Goal: Task Accomplishment & Management: Manage account settings

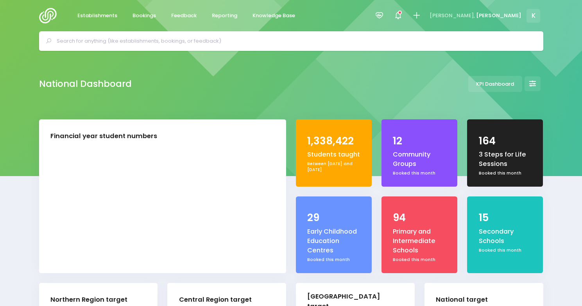
select select "5"
click at [214, 15] on span "Reporting" at bounding box center [224, 16] width 25 height 8
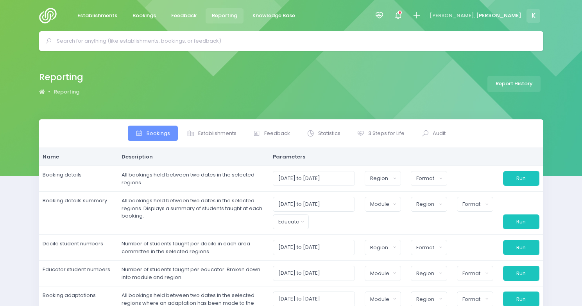
select select
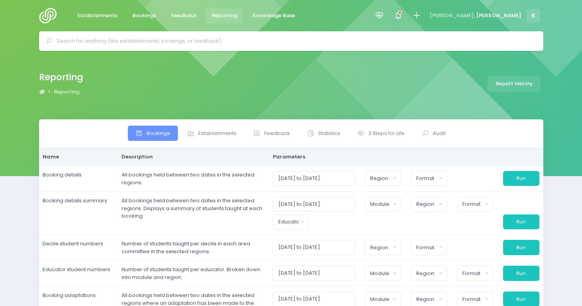
select select
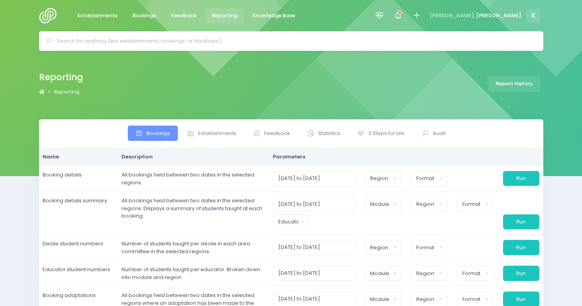
select select
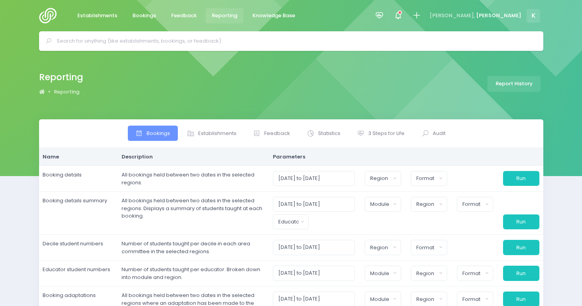
select select
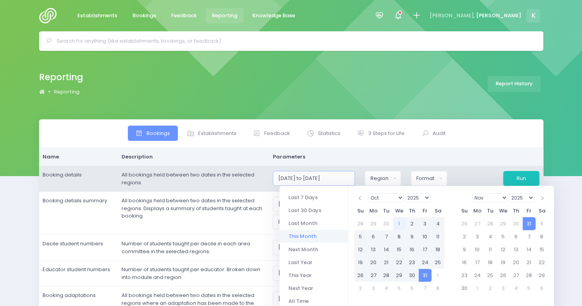
drag, startPoint x: 297, startPoint y: 179, endPoint x: 293, endPoint y: 179, distance: 4.3
click at [293, 179] on input "01/10/2025 to 31/10/2025" at bounding box center [314, 178] width 83 height 15
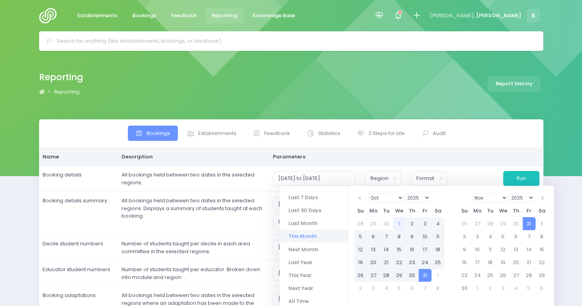
click at [177, 44] on input "text" at bounding box center [295, 41] width 476 height 12
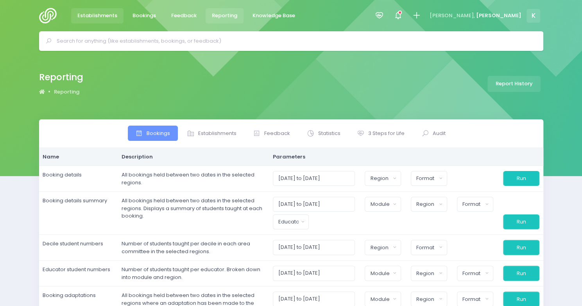
click at [107, 12] on span "Establishments" at bounding box center [97, 16] width 40 height 8
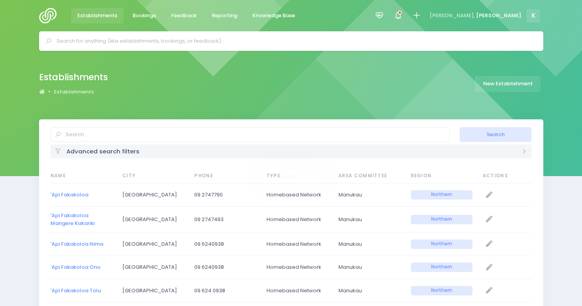
select select "20"
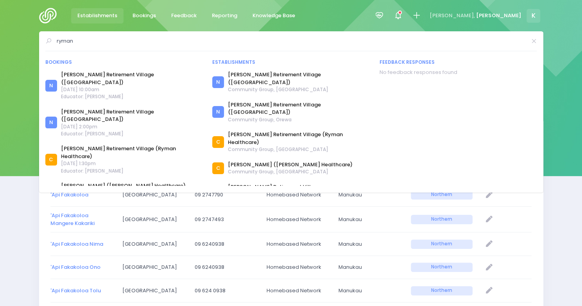
type input "ryman"
click at [90, 23] on link "Establishments" at bounding box center [97, 15] width 53 height 15
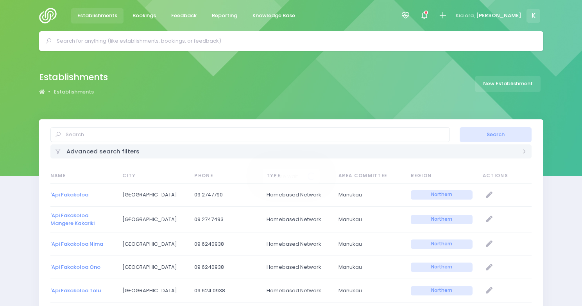
select select "20"
click at [228, 17] on span "Reporting" at bounding box center [224, 16] width 25 height 8
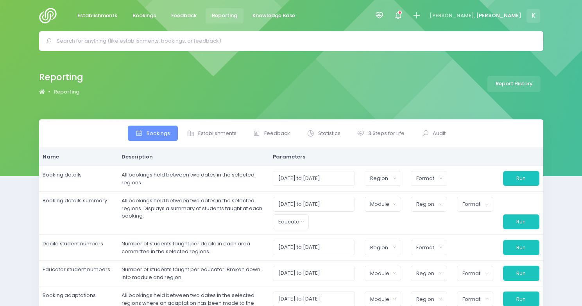
select select
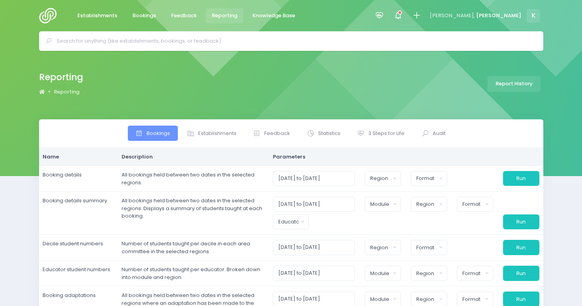
select select
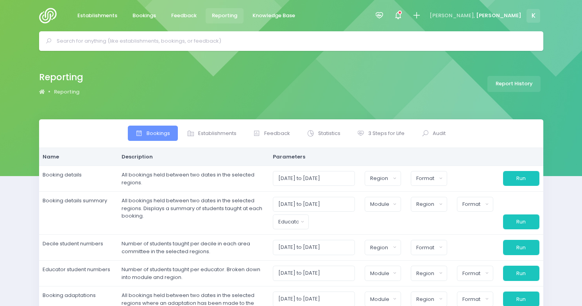
select select
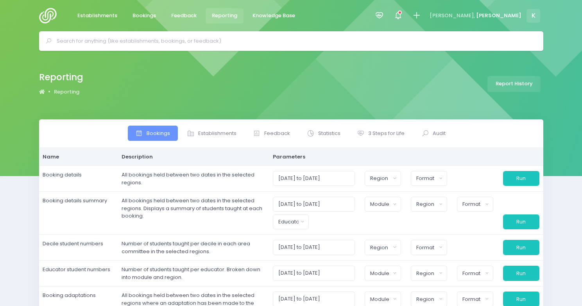
select select
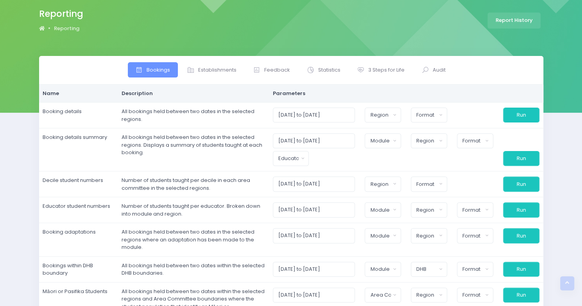
scroll to position [38, 0]
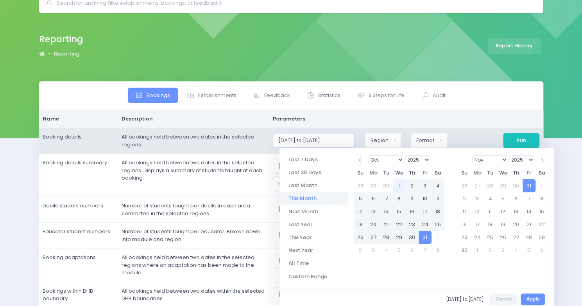
drag, startPoint x: 307, startPoint y: 141, endPoint x: 312, endPoint y: 141, distance: 4.3
click at [312, 141] on input "01/10/2025 to 31/10/2025" at bounding box center [314, 140] width 83 height 15
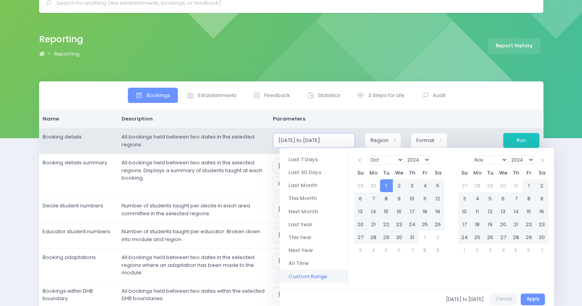
click at [352, 142] on input "01/10/2024 to 31/10/2025" at bounding box center [314, 140] width 83 height 15
type input "01/10/2024 to 31/10/2025"
click at [379, 137] on div "Region" at bounding box center [380, 141] width 20 height 8
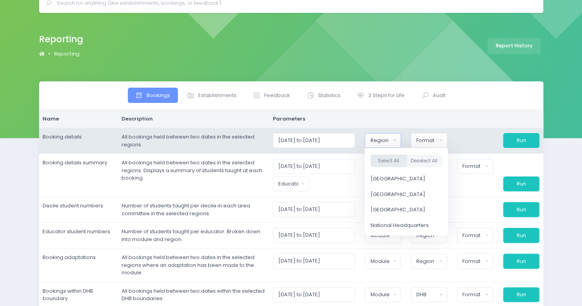
click at [400, 158] on button "Select All" at bounding box center [389, 160] width 36 height 13
select select "Northern"
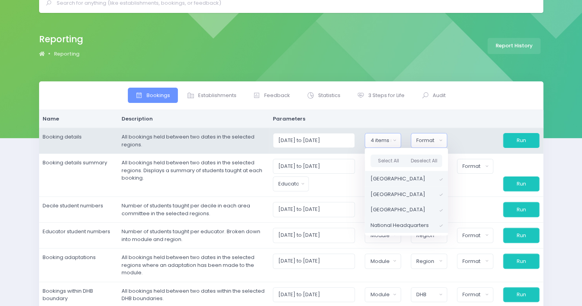
click at [432, 140] on div "Format" at bounding box center [427, 141] width 20 height 8
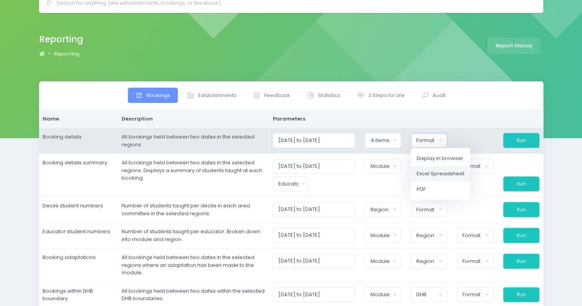
click at [436, 174] on span "Excel Spreadsheet" at bounding box center [441, 174] width 48 height 8
select select "excel"
click at [519, 140] on button "Run" at bounding box center [521, 140] width 36 height 15
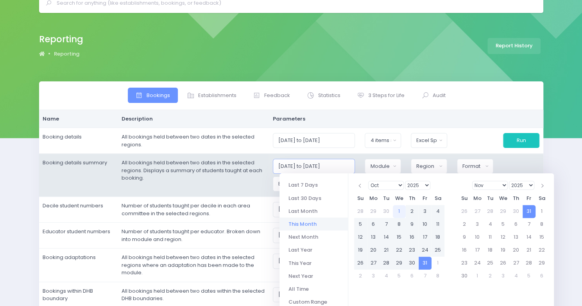
click at [310, 164] on input "01/10/2025 to 31/10/2025" at bounding box center [314, 166] width 83 height 15
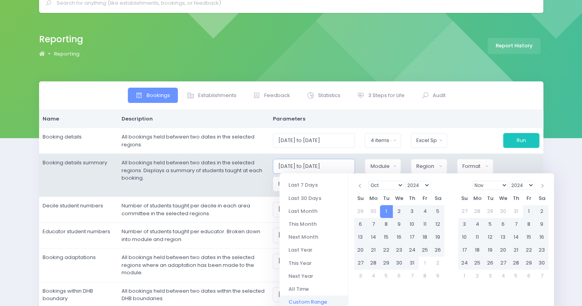
type input "01/10/2024 to 31/10/2025"
click at [371, 165] on button "Module" at bounding box center [383, 166] width 36 height 15
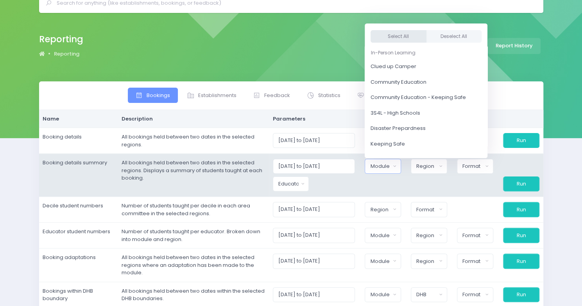
click at [407, 37] on button "Select All" at bounding box center [399, 36] width 56 height 13
select select "Clued up Camper"
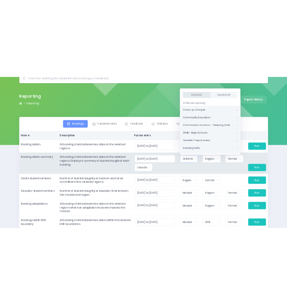
scroll to position [1, 0]
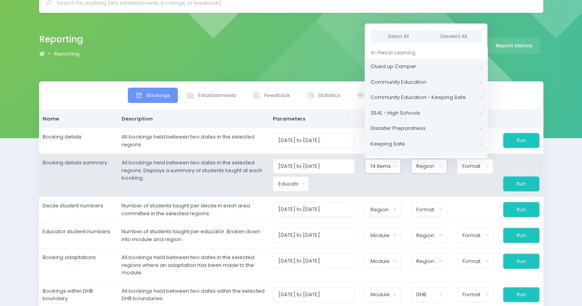
click at [424, 167] on div "Region" at bounding box center [427, 166] width 20 height 8
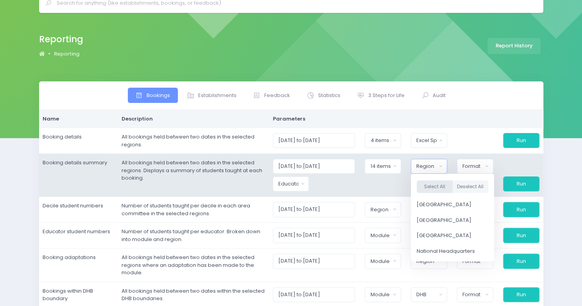
drag, startPoint x: 431, startPoint y: 185, endPoint x: 424, endPoint y: 190, distance: 8.3
click at [424, 190] on button "Select All" at bounding box center [435, 186] width 36 height 13
select select "Northern"
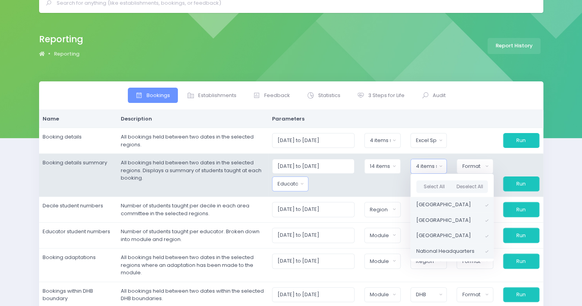
click at [289, 190] on button "Educator" at bounding box center [290, 183] width 36 height 15
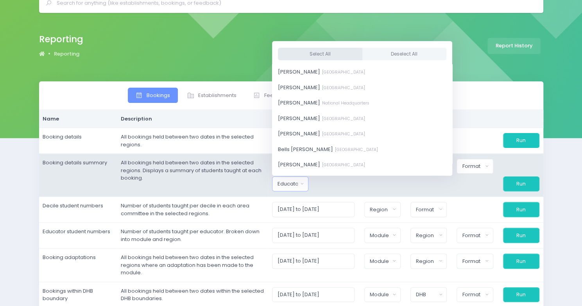
click at [314, 51] on button "Select All" at bounding box center [320, 53] width 84 height 13
select select "381987"
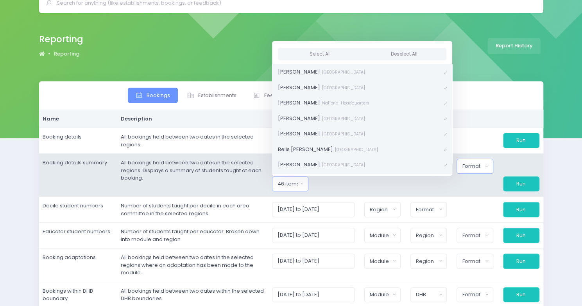
click at [475, 164] on div "Format" at bounding box center [472, 166] width 21 height 8
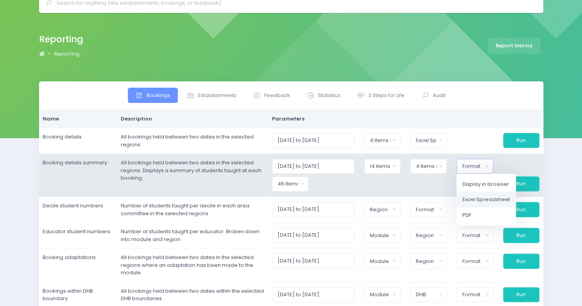
click at [476, 198] on span "Excel Spreadsheet" at bounding box center [487, 200] width 48 height 8
select select "excel"
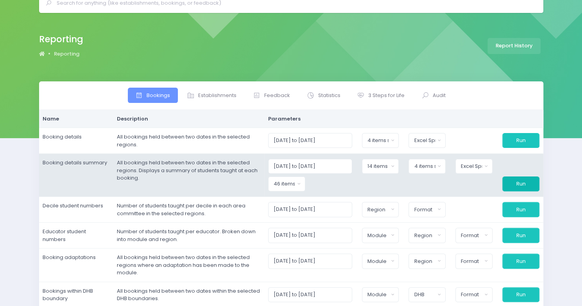
click at [520, 180] on button "Run" at bounding box center [521, 183] width 37 height 15
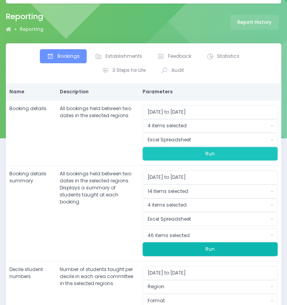
scroll to position [0, 0]
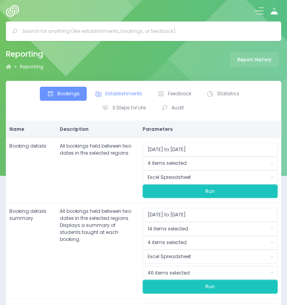
click at [115, 92] on span "Establishments" at bounding box center [124, 93] width 37 height 7
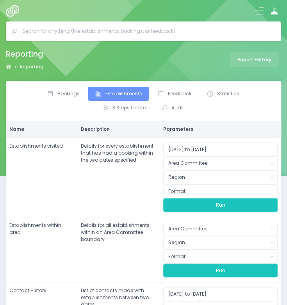
click at [57, 27] on input "text" at bounding box center [146, 31] width 249 height 12
click at [41, 30] on input "text" at bounding box center [146, 31] width 249 height 12
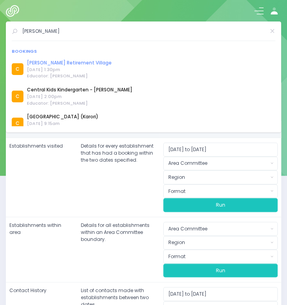
type input "charles"
click at [52, 62] on link "Charles Flemming Retirement Village" at bounding box center [69, 62] width 85 height 7
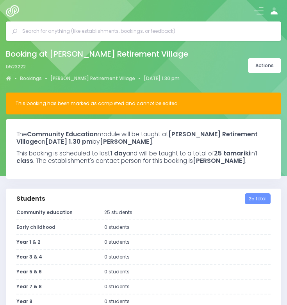
select select "5"
click at [87, 81] on link "[PERSON_NAME] Retirement Village" at bounding box center [92, 78] width 85 height 7
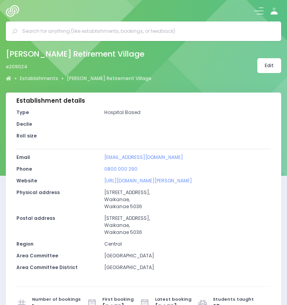
select select "5"
click at [261, 66] on link "Edit" at bounding box center [270, 65] width 24 height 15
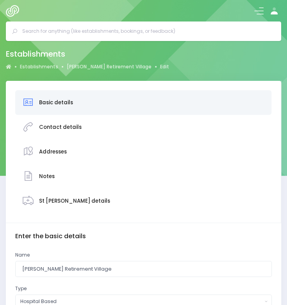
click at [74, 105] on div "Basic details" at bounding box center [143, 103] width 242 height 18
click at [122, 269] on input "[PERSON_NAME] Retirement Village" at bounding box center [143, 269] width 257 height 16
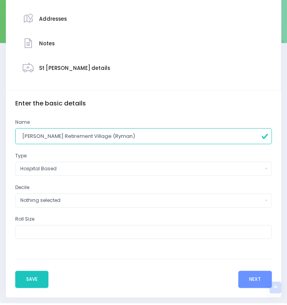
scroll to position [160, 0]
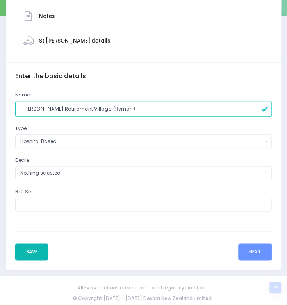
type input "[PERSON_NAME] Retirement Village (Ryman)"
click at [38, 252] on button "Save" at bounding box center [31, 252] width 33 height 17
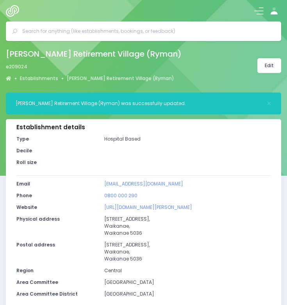
select select "5"
click at [30, 29] on input "text" at bounding box center [146, 31] width 249 height 12
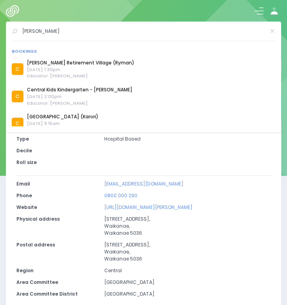
click at [41, 32] on input "[PERSON_NAME]" at bounding box center [143, 31] width 243 height 12
drag, startPoint x: 41, startPoint y: 32, endPoint x: -81, endPoint y: 20, distance: 122.6
click at [0, 20] on html "Establishments Bookings Feedback Reporting Knowledge Base" at bounding box center [143, 152] width 287 height 305
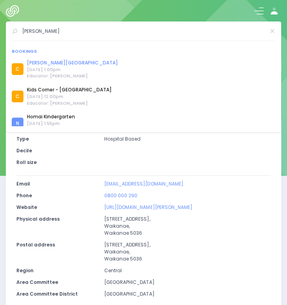
type input "[PERSON_NAME]"
click at [35, 61] on link "[PERSON_NAME][GEOGRAPHIC_DATA]" at bounding box center [72, 62] width 91 height 7
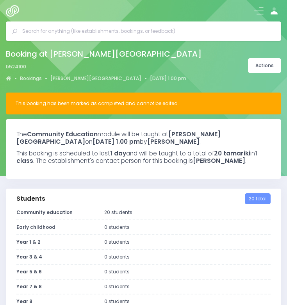
select select "5"
click at [82, 79] on link "[PERSON_NAME][GEOGRAPHIC_DATA]" at bounding box center [95, 78] width 91 height 7
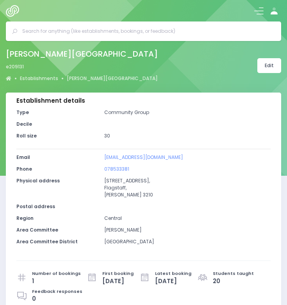
select select "5"
click at [263, 70] on link "Edit" at bounding box center [270, 65] width 24 height 15
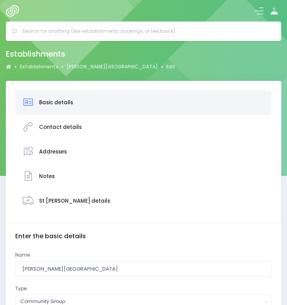
click at [68, 100] on h3 "Basic details" at bounding box center [56, 103] width 34 height 6
click at [80, 266] on input "[PERSON_NAME][GEOGRAPHIC_DATA]" at bounding box center [143, 269] width 257 height 16
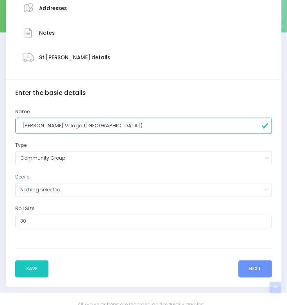
scroll to position [160, 0]
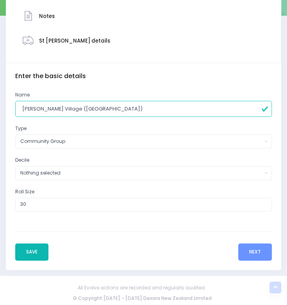
type input "[PERSON_NAME] Village ([GEOGRAPHIC_DATA])"
click at [31, 249] on button "Save" at bounding box center [31, 252] width 33 height 17
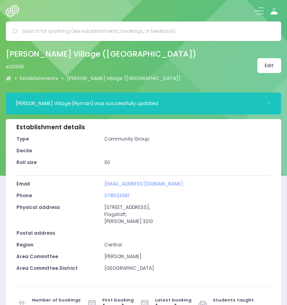
select select "5"
click at [36, 36] on input "text" at bounding box center [146, 31] width 249 height 12
drag, startPoint x: 45, startPoint y: 32, endPoint x: -32, endPoint y: 27, distance: 77.2
click at [0, 27] on html "Establishments Bookings Feedback Reporting Knowledge Base" at bounding box center [143, 152] width 287 height 305
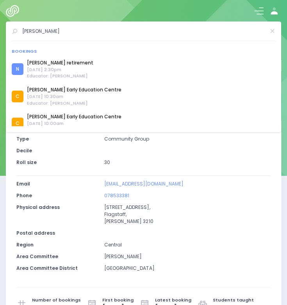
type input "[PERSON_NAME]"
click at [44, 58] on div "N [PERSON_NAME] retirement [DATE] 2:30pm Educator: [PERSON_NAME]" at bounding box center [144, 69] width 264 height 25
click at [44, 65] on link "[PERSON_NAME] retirement" at bounding box center [60, 62] width 66 height 7
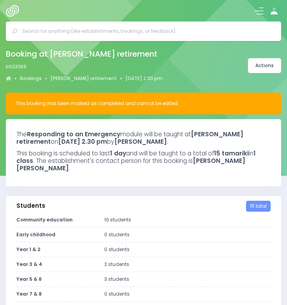
select select "5"
click at [258, 69] on link "Actions" at bounding box center [264, 65] width 33 height 15
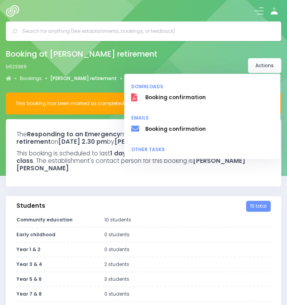
click at [84, 77] on link "[PERSON_NAME] retirement" at bounding box center [83, 78] width 66 height 7
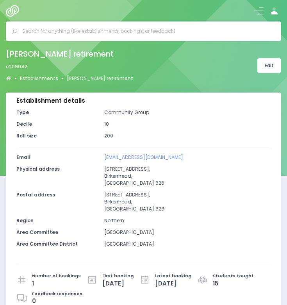
select select "5"
click at [266, 63] on link "Edit" at bounding box center [270, 65] width 24 height 15
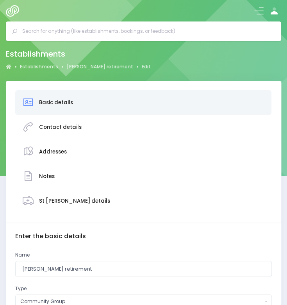
click at [62, 102] on h3 "Basic details" at bounding box center [56, 103] width 34 height 6
click at [108, 268] on input "[PERSON_NAME] retirement" at bounding box center [143, 269] width 257 height 16
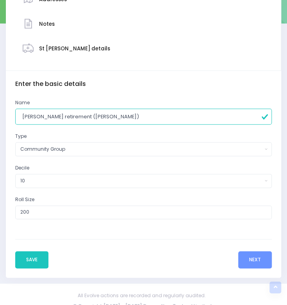
scroll to position [153, 0]
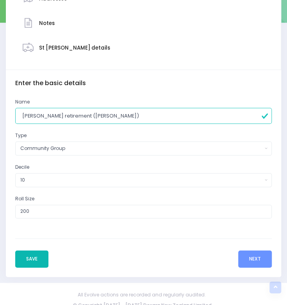
type input "[PERSON_NAME] retirement ([PERSON_NAME])"
click at [28, 257] on button "Save" at bounding box center [31, 259] width 33 height 17
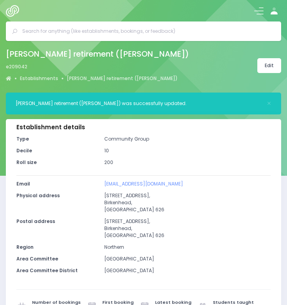
select select "5"
click at [56, 29] on input "text" at bounding box center [146, 31] width 249 height 12
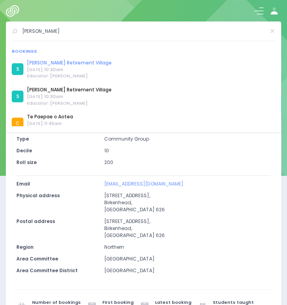
type input "Kevin"
click at [92, 61] on link "[PERSON_NAME] Retirement Village" at bounding box center [69, 62] width 85 height 7
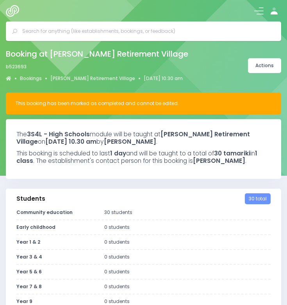
select select "5"
click at [255, 68] on link "Actions" at bounding box center [264, 65] width 33 height 15
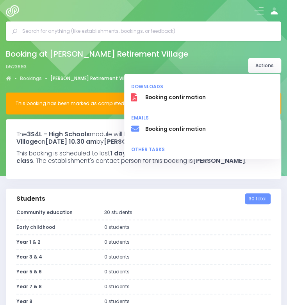
click at [70, 79] on link "[PERSON_NAME] Retirement Village" at bounding box center [92, 78] width 85 height 7
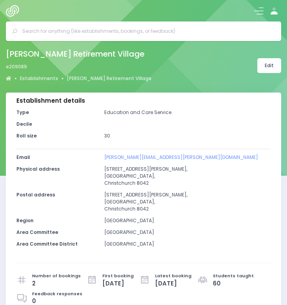
select select "5"
click at [263, 69] on link "Edit" at bounding box center [270, 65] width 24 height 15
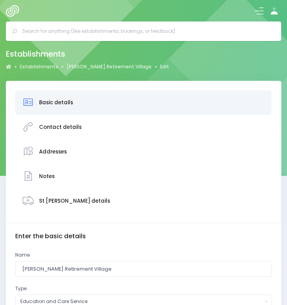
click at [60, 104] on h3 "Basic details" at bounding box center [56, 103] width 34 height 6
click at [120, 265] on input "[PERSON_NAME] Retirement Village" at bounding box center [143, 269] width 257 height 16
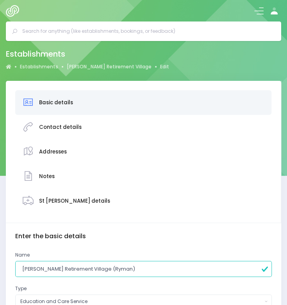
scroll to position [160, 0]
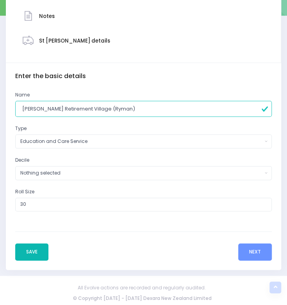
type input "[PERSON_NAME] Retirement Village (Ryman)"
click at [34, 249] on button "Save" at bounding box center [31, 252] width 33 height 17
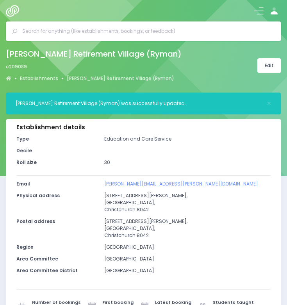
select select "5"
click at [43, 30] on input "text" at bounding box center [146, 31] width 249 height 12
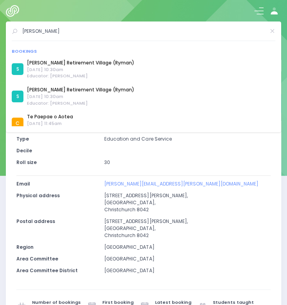
drag, startPoint x: 37, startPoint y: 37, endPoint x: -60, endPoint y: 28, distance: 97.0
click at [0, 28] on html "Establishments Bookings Feedback Reporting Knowledge Base" at bounding box center [143, 152] width 287 height 305
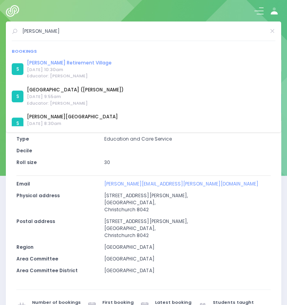
type input "[PERSON_NAME]"
click at [56, 62] on link "[PERSON_NAME] Retirement Village" at bounding box center [69, 62] width 85 height 7
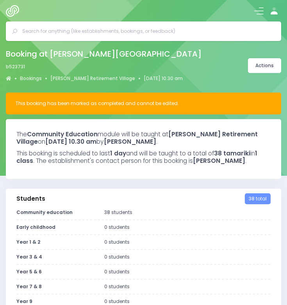
select select "5"
click at [100, 79] on link "[PERSON_NAME] Retirement Village" at bounding box center [92, 78] width 85 height 7
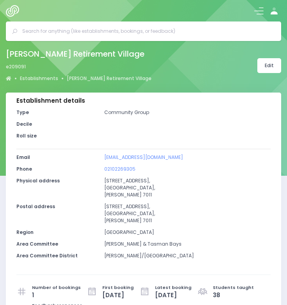
select select "5"
click at [276, 66] on link "Edit" at bounding box center [270, 65] width 24 height 15
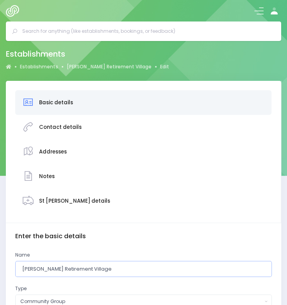
click at [122, 269] on input "[PERSON_NAME] Retirement Village" at bounding box center [143, 269] width 257 height 16
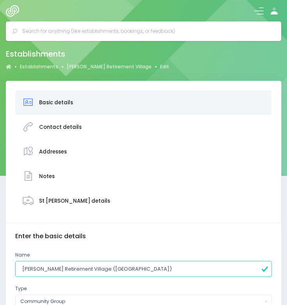
scroll to position [160, 0]
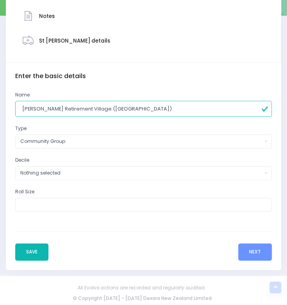
type input "Ernest Rutherford Retirement Village (Ryman)"
click at [30, 250] on button "Save" at bounding box center [31, 252] width 33 height 17
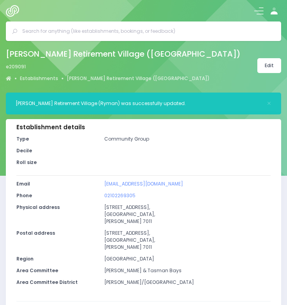
select select "5"
click at [35, 31] on input "text" at bounding box center [146, 31] width 249 height 12
type input "i"
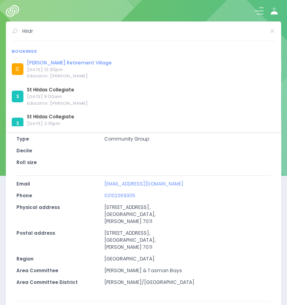
type input "Hildr"
click at [57, 62] on link "[PERSON_NAME] Retirement Village" at bounding box center [69, 62] width 85 height 7
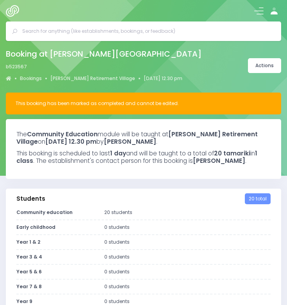
select select "5"
click at [95, 78] on link "[PERSON_NAME] Retirement Village" at bounding box center [92, 78] width 85 height 7
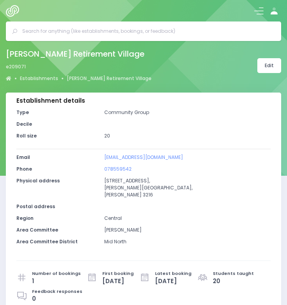
select select "5"
click at [257, 68] on div "Hildra Ross Retirement Village e209071 Establishments Hildra Ross Retirement Vi…" at bounding box center [143, 66] width 287 height 38
click at [265, 68] on link "Edit" at bounding box center [270, 65] width 24 height 15
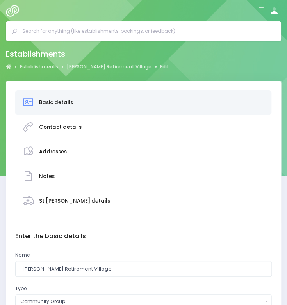
click at [59, 100] on h3 "Basic details" at bounding box center [56, 103] width 34 height 6
click at [59, 103] on h3 "Basic details" at bounding box center [56, 103] width 34 height 6
click at [107, 261] on input "[PERSON_NAME] Retirement Village" at bounding box center [143, 269] width 257 height 16
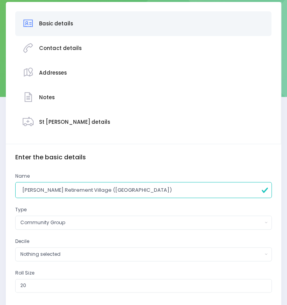
scroll to position [160, 0]
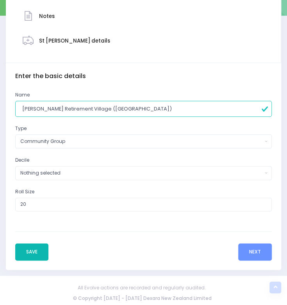
type input "[PERSON_NAME] Retirement Village ([GEOGRAPHIC_DATA])"
click at [34, 251] on button "Save" at bounding box center [31, 252] width 33 height 17
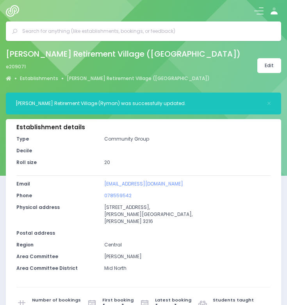
select select "5"
click at [27, 32] on input "text" at bounding box center [146, 31] width 249 height 12
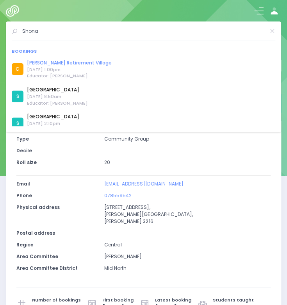
type input "Shona"
click at [72, 64] on link "[PERSON_NAME] Retirement Village" at bounding box center [69, 62] width 85 height 7
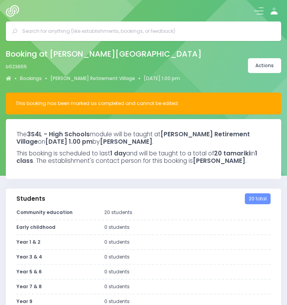
select select "5"
click at [93, 79] on link "[PERSON_NAME] Retirement Village" at bounding box center [92, 78] width 85 height 7
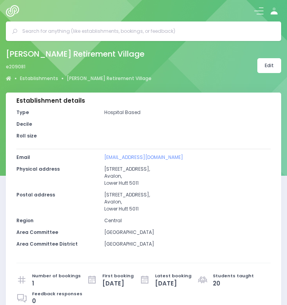
select select "5"
click at [269, 70] on link "Edit" at bounding box center [270, 65] width 24 height 15
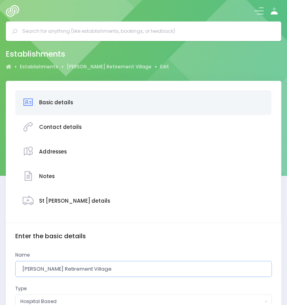
click at [132, 267] on input "Shona McFarlane Retirement Village" at bounding box center [143, 269] width 257 height 16
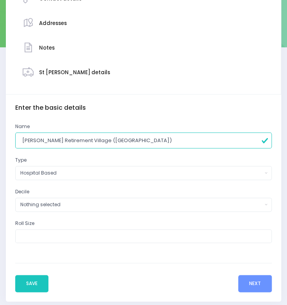
scroll to position [160, 0]
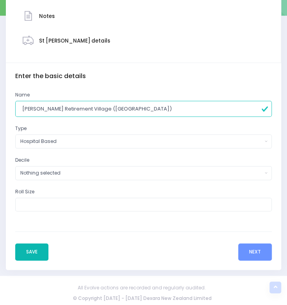
type input "Shona McFarlane Retirement Village (Ryman)"
click at [34, 253] on button "Save" at bounding box center [31, 252] width 33 height 17
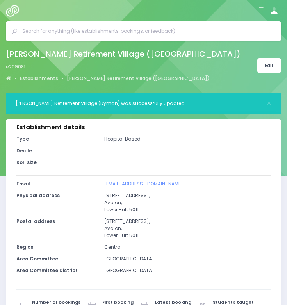
select select "5"
click at [53, 36] on input "text" at bounding box center [146, 31] width 249 height 12
paste input "Malvina Major Retirement Village"
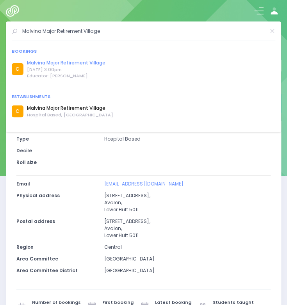
type input "Malvina Major Retirement Village"
click at [94, 61] on link "Malvina Major Retirement Village" at bounding box center [66, 62] width 79 height 7
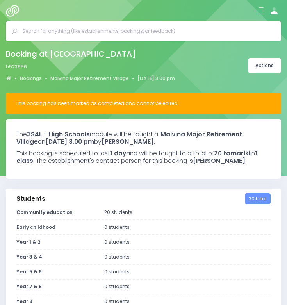
select select "5"
drag, startPoint x: 116, startPoint y: 79, endPoint x: 91, endPoint y: 78, distance: 25.1
click at [91, 78] on link "Malvina Major Retirement Village" at bounding box center [89, 78] width 79 height 7
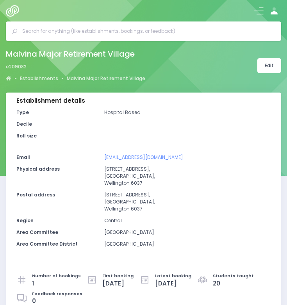
select select "5"
click at [264, 68] on link "Edit" at bounding box center [270, 65] width 24 height 15
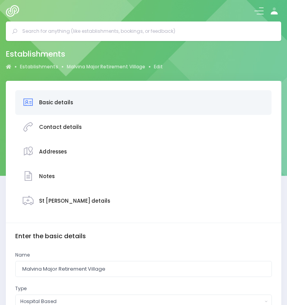
click at [64, 103] on h3 "Basic details" at bounding box center [56, 103] width 34 height 6
click at [129, 270] on input "Malvina Major Retirement Village" at bounding box center [143, 269] width 257 height 16
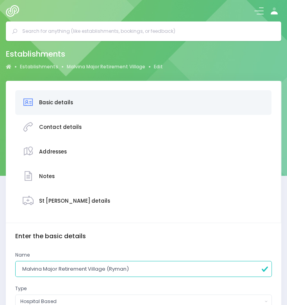
scroll to position [160, 0]
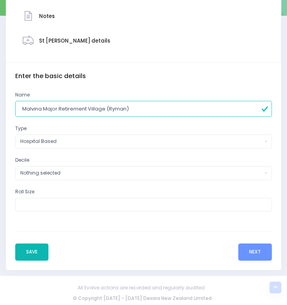
type input "Malvina Major Retirement Village (Ryman)"
click at [24, 245] on button "Save" at bounding box center [31, 252] width 33 height 17
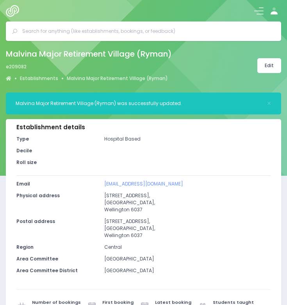
select select "5"
click at [44, 30] on input "text" at bounding box center [146, 31] width 249 height 12
paste input "[PERSON_NAME] Retirement Village"
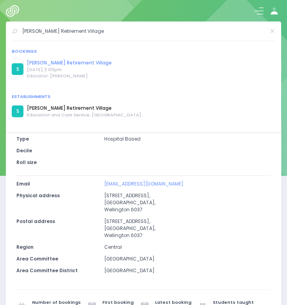
type input "[PERSON_NAME] Retirement Village"
click at [58, 61] on link "[PERSON_NAME] Retirement Village" at bounding box center [69, 62] width 85 height 7
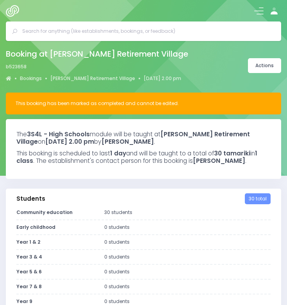
select select "5"
click at [73, 77] on link "[PERSON_NAME] Retirement Village" at bounding box center [92, 78] width 85 height 7
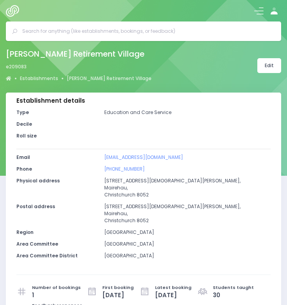
select select "5"
click at [271, 70] on link "Edit" at bounding box center [270, 65] width 24 height 15
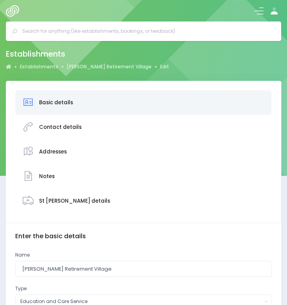
click at [66, 103] on h3 "Basic details" at bounding box center [56, 103] width 34 height 6
click at [113, 273] on input "[PERSON_NAME] Retirement Village" at bounding box center [143, 269] width 257 height 16
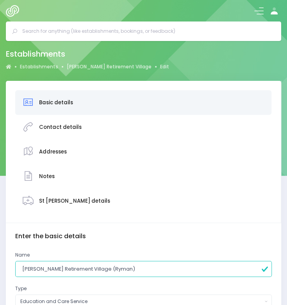
scroll to position [160, 0]
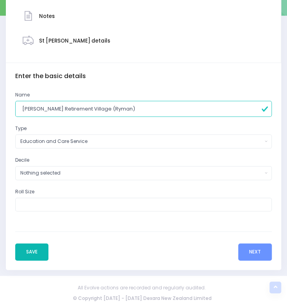
type input "[PERSON_NAME] Retirement Village (Ryman)"
click at [34, 255] on button "Save" at bounding box center [31, 252] width 33 height 17
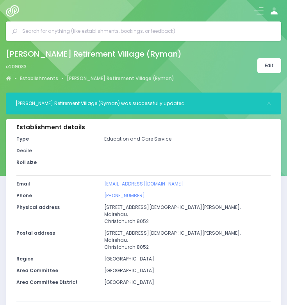
select select "5"
